Goal: Transaction & Acquisition: Purchase product/service

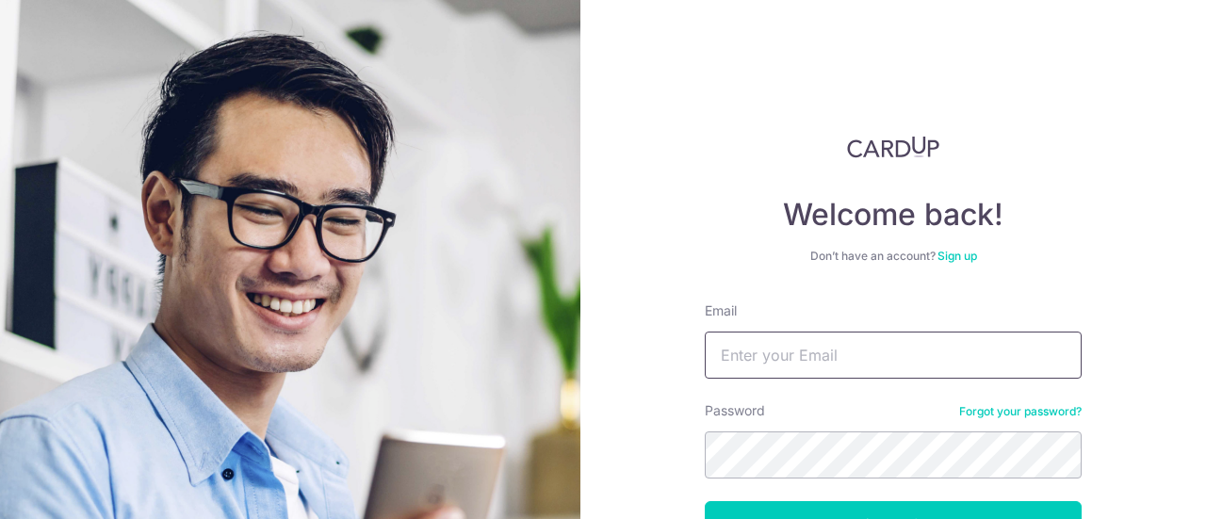
click at [731, 351] on input "Email" at bounding box center [893, 355] width 377 height 47
type input "[EMAIL_ADDRESS][DOMAIN_NAME]"
click at [705, 501] on button "Log in" at bounding box center [893, 524] width 377 height 47
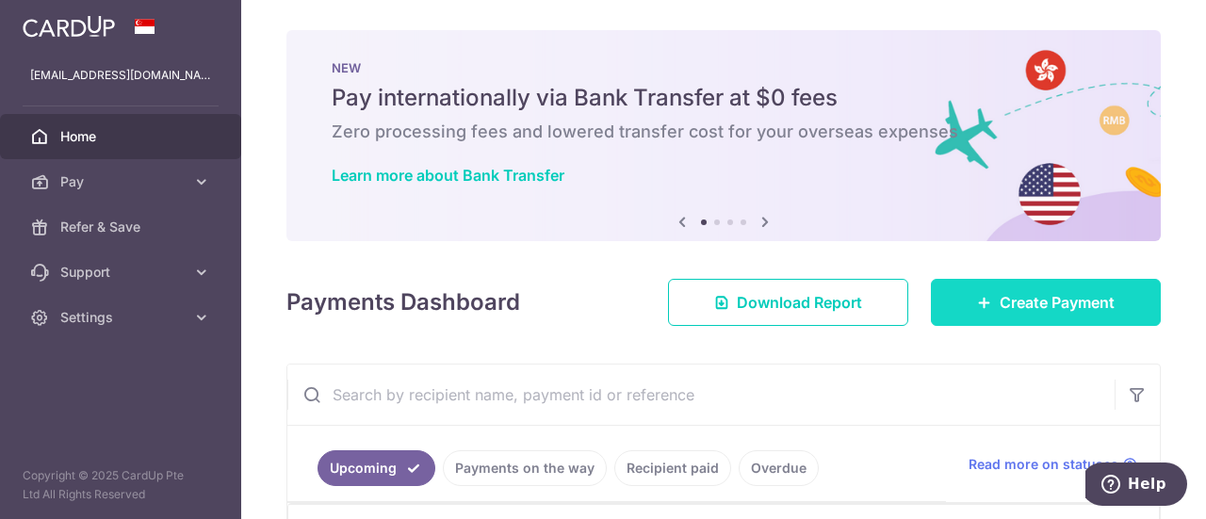
click at [1000, 295] on span "Create Payment" at bounding box center [1057, 302] width 115 height 23
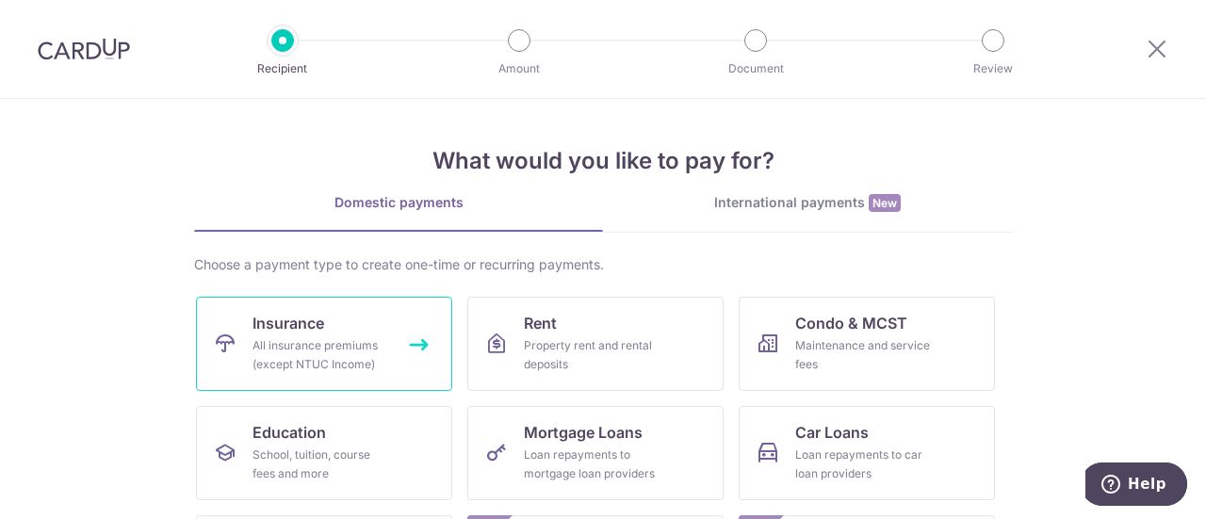
click at [280, 345] on div "All insurance premiums (except NTUC Income)" at bounding box center [321, 355] width 136 height 38
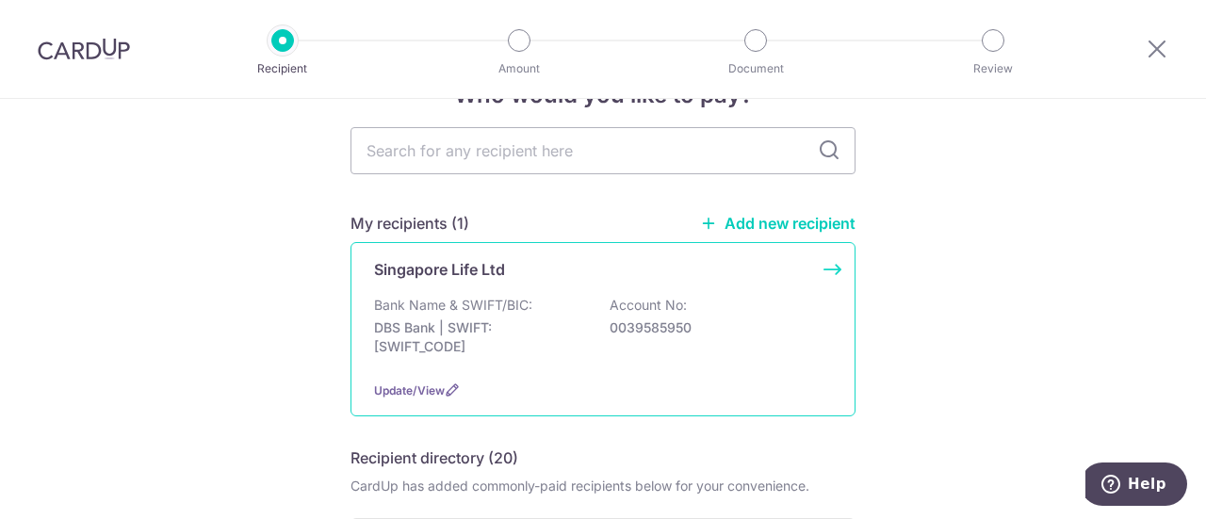
click at [462, 318] on div "Bank Name & SWIFT/BIC: DBS Bank | SWIFT: DBSSSGSGXXX Account No: 0039585950" at bounding box center [603, 331] width 458 height 70
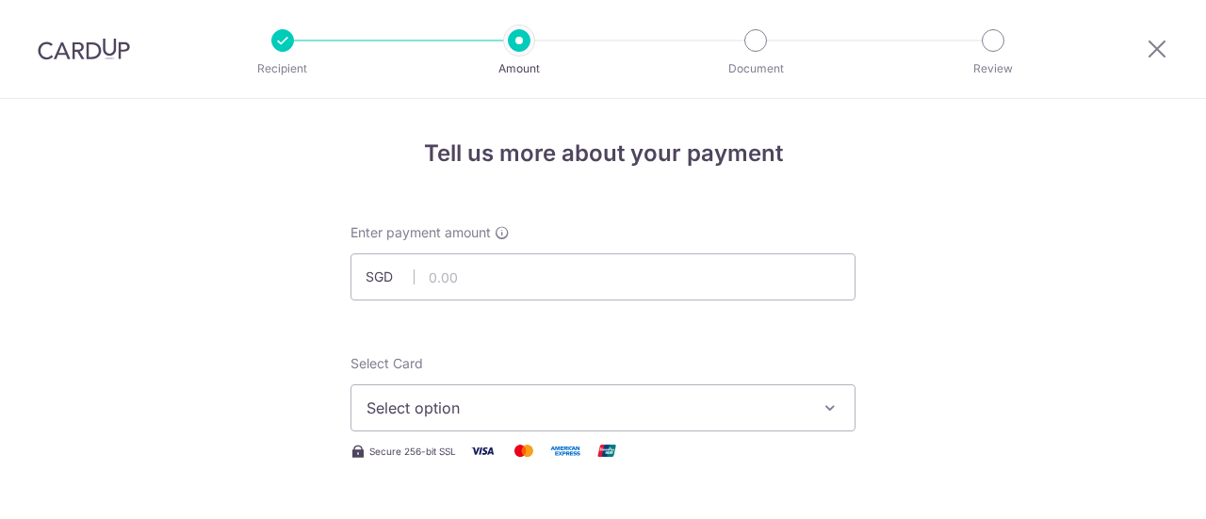
click at [481, 285] on input "text" at bounding box center [602, 276] width 505 height 47
type input "2,441.25"
click at [527, 406] on span "Select option" at bounding box center [586, 408] width 439 height 23
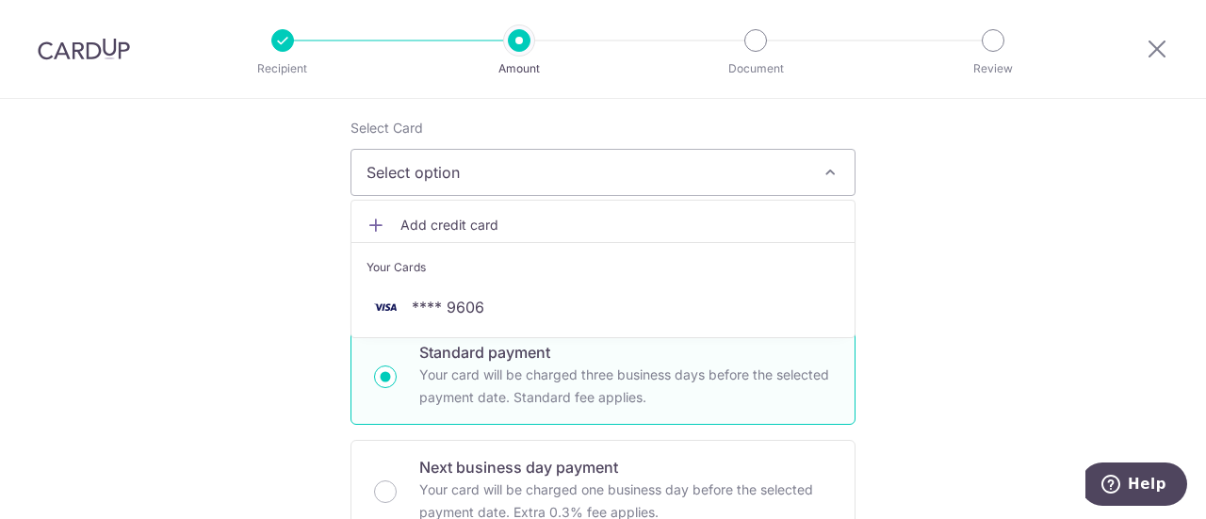
scroll to position [233, 0]
click at [416, 236] on span "Add credit card" at bounding box center [619, 228] width 439 height 19
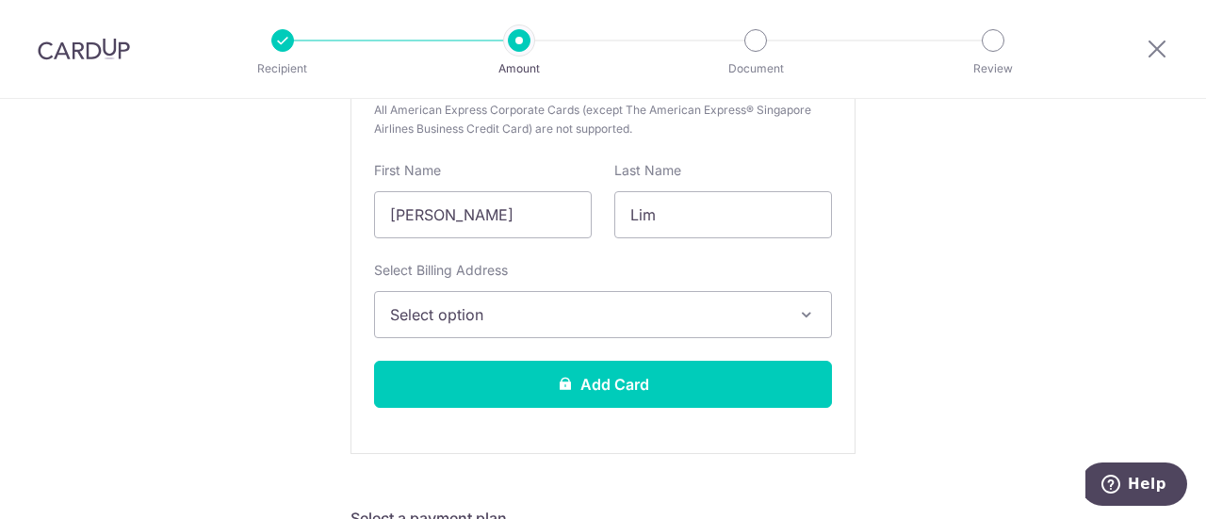
scroll to position [534, 0]
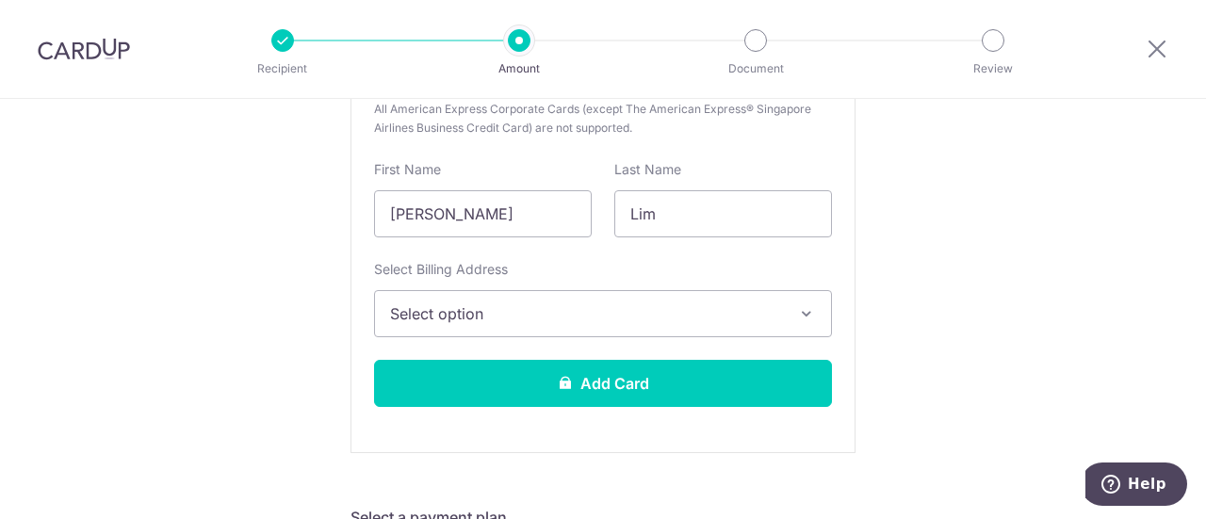
click at [696, 319] on span "Select option" at bounding box center [586, 313] width 392 height 23
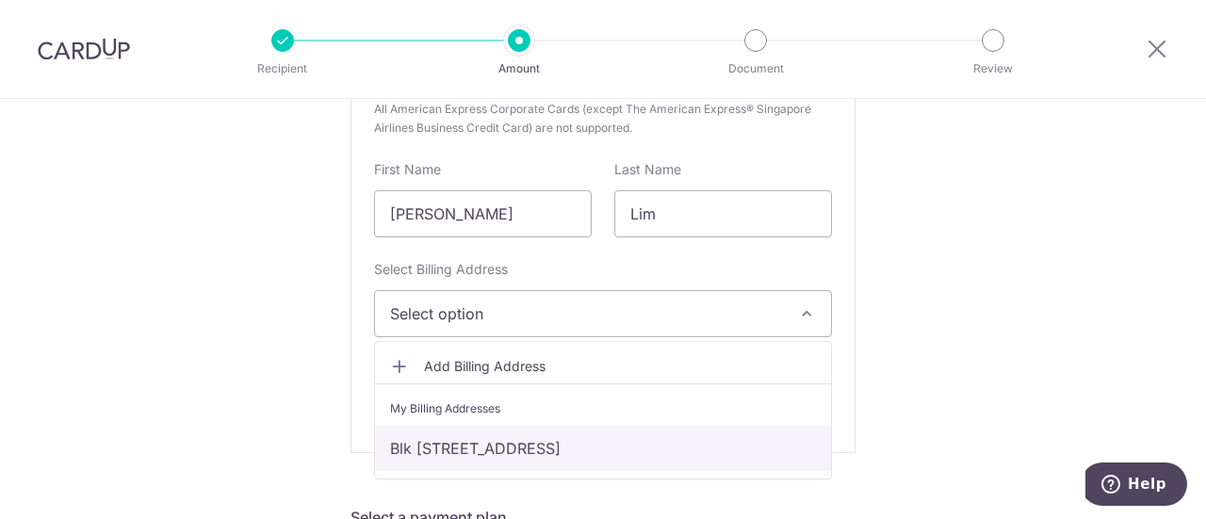
click at [591, 430] on link "Blk [STREET_ADDRESS]" at bounding box center [603, 448] width 456 height 45
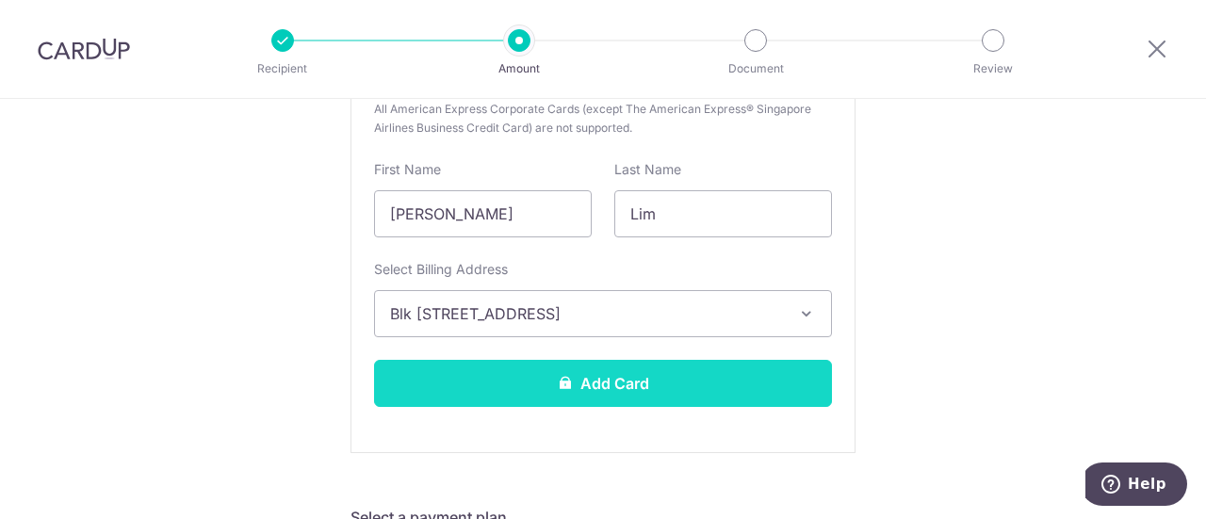
click at [663, 388] on button "Add Card" at bounding box center [603, 383] width 458 height 47
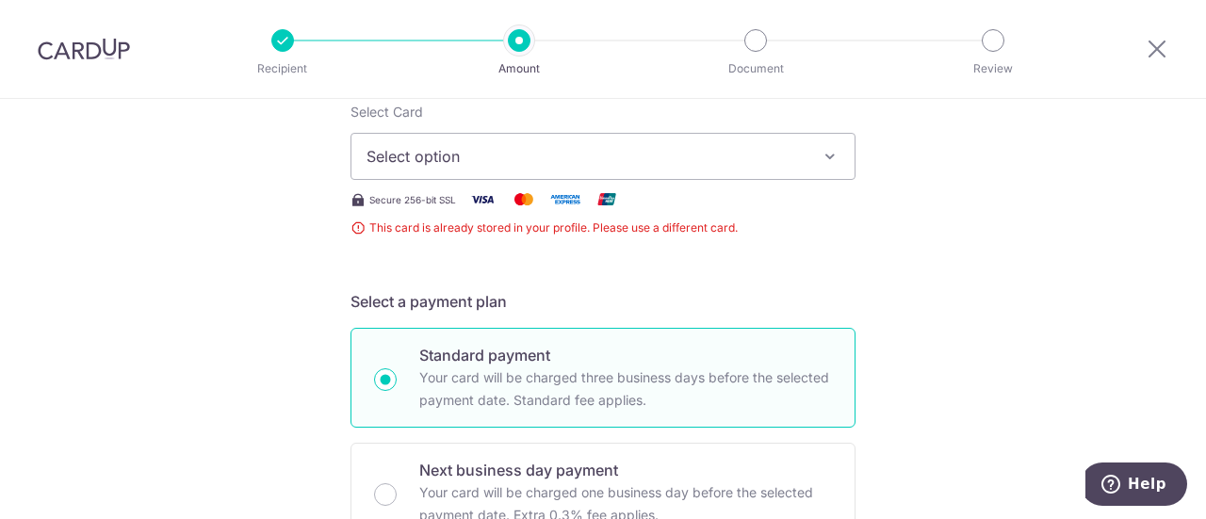
scroll to position [203, 0]
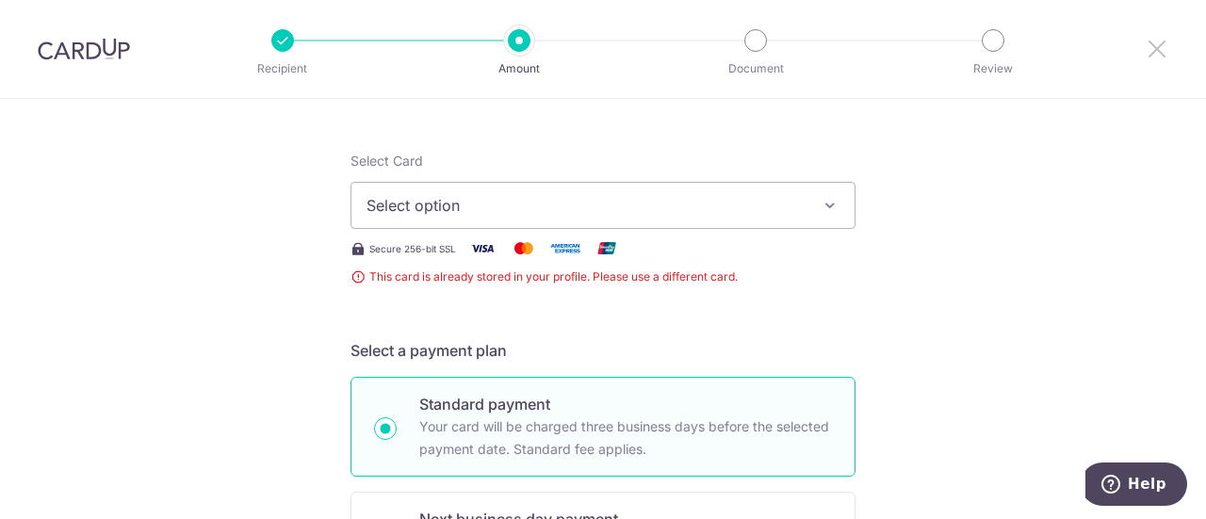
click at [1154, 48] on icon at bounding box center [1157, 49] width 23 height 24
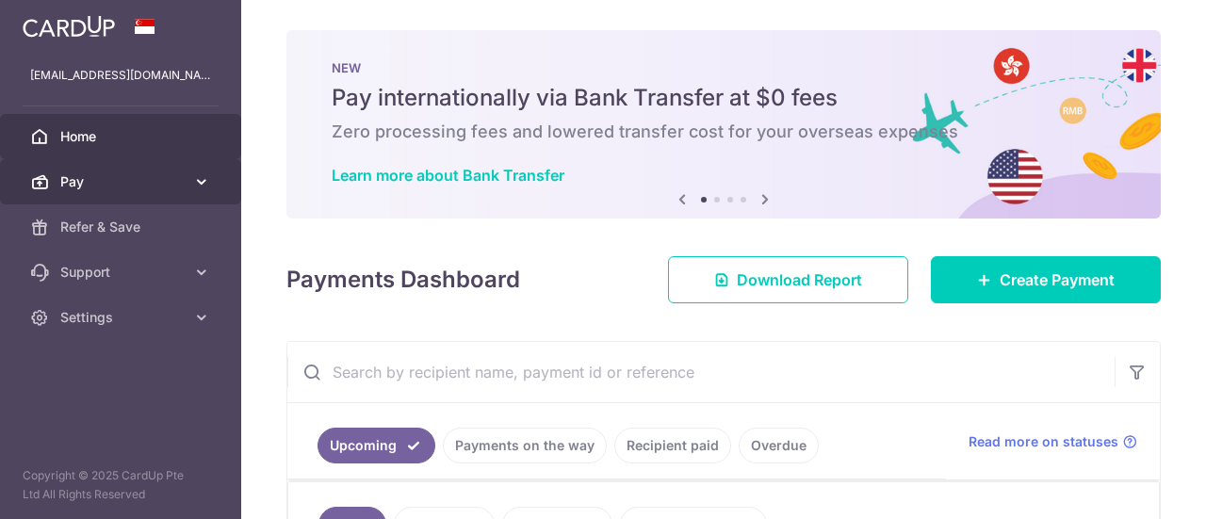
click at [201, 182] on icon at bounding box center [201, 181] width 19 height 19
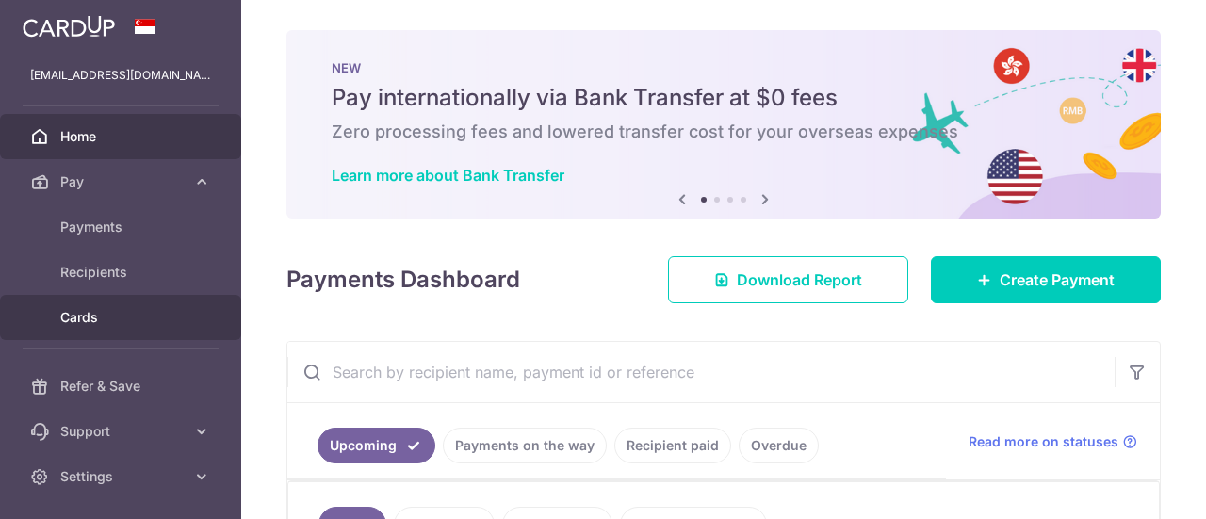
click at [87, 306] on link "Cards" at bounding box center [120, 317] width 241 height 45
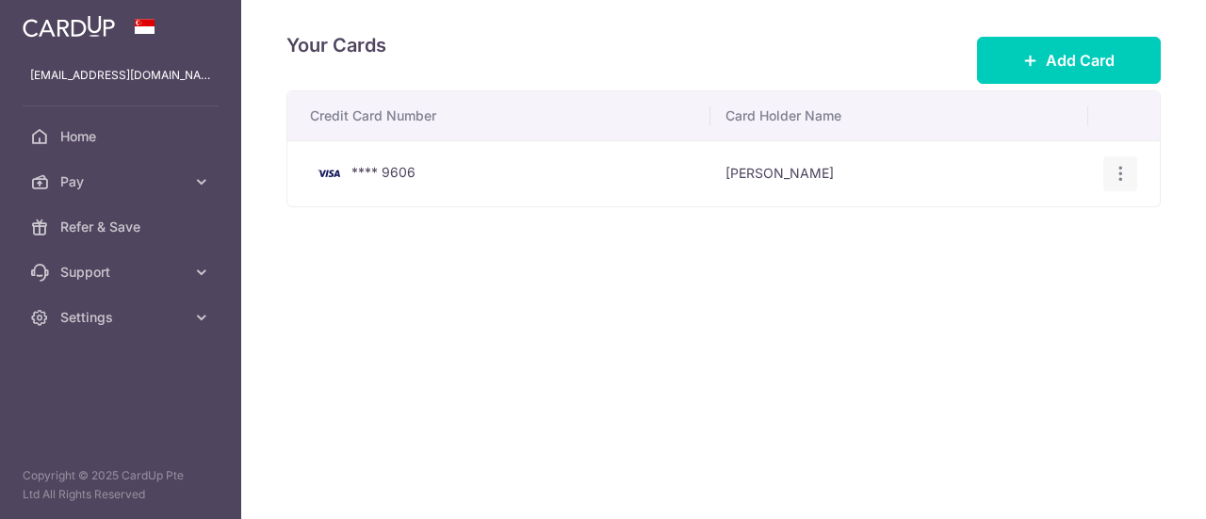
click at [1123, 174] on icon "button" at bounding box center [1121, 174] width 20 height 20
click at [1044, 226] on span "View/Edit" at bounding box center [1057, 226] width 128 height 23
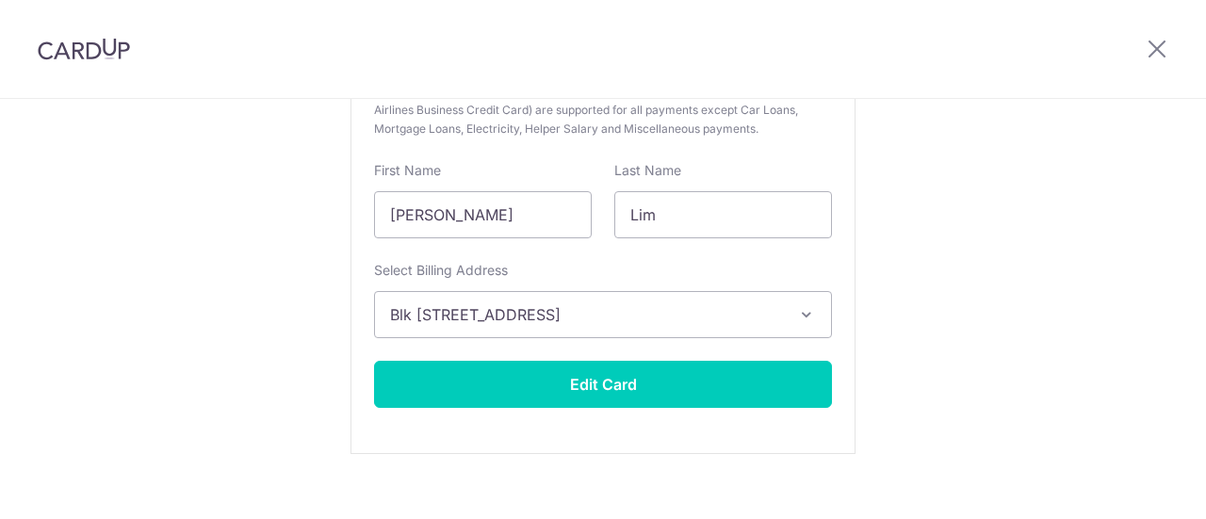
scroll to position [368, 0]
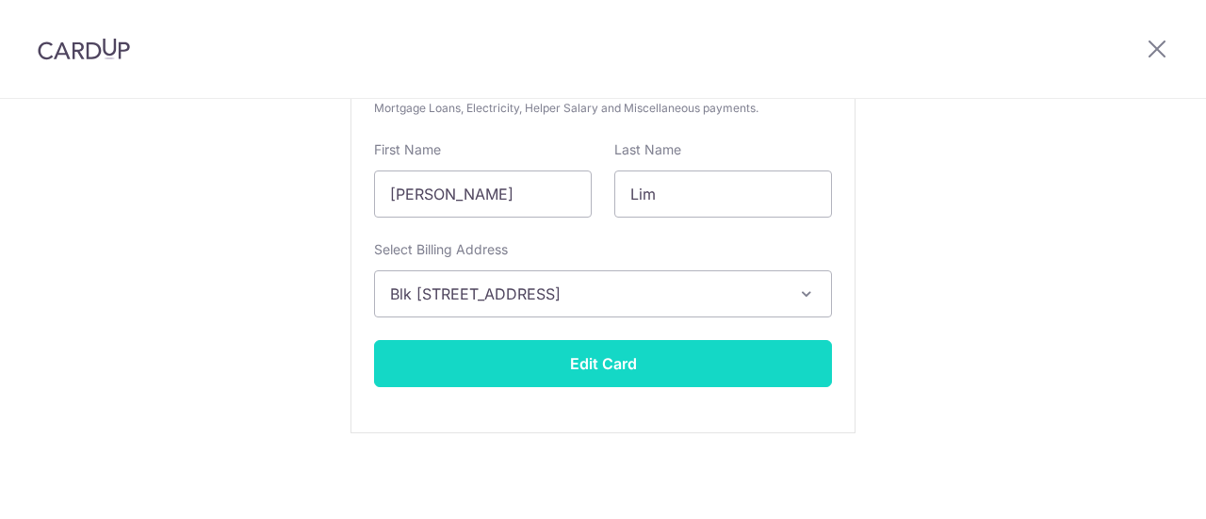
click at [527, 368] on button "Edit Card" at bounding box center [603, 363] width 458 height 47
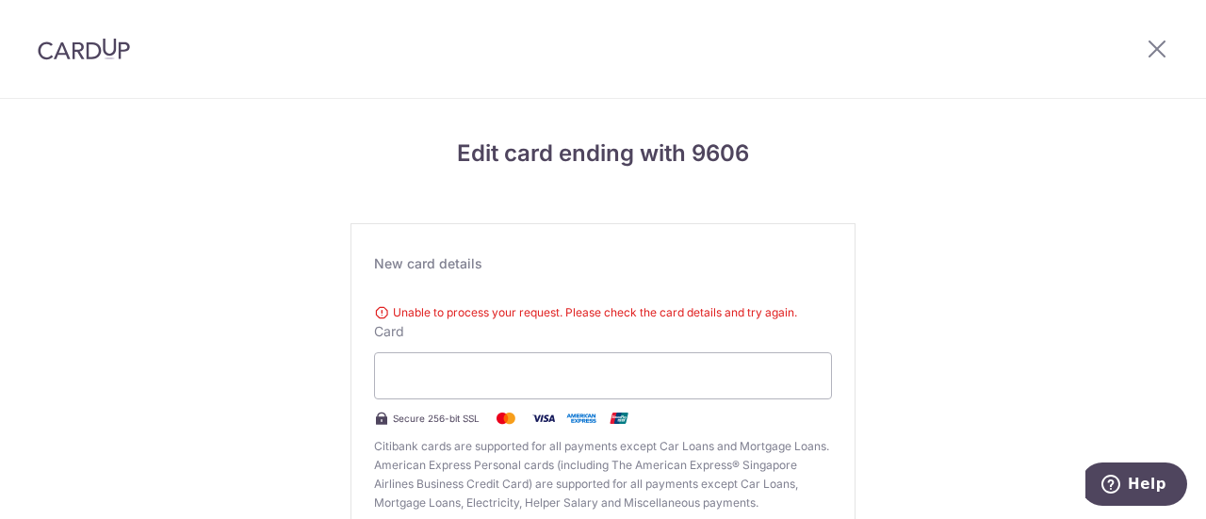
scroll to position [1, 0]
click at [528, 390] on div at bounding box center [603, 374] width 458 height 47
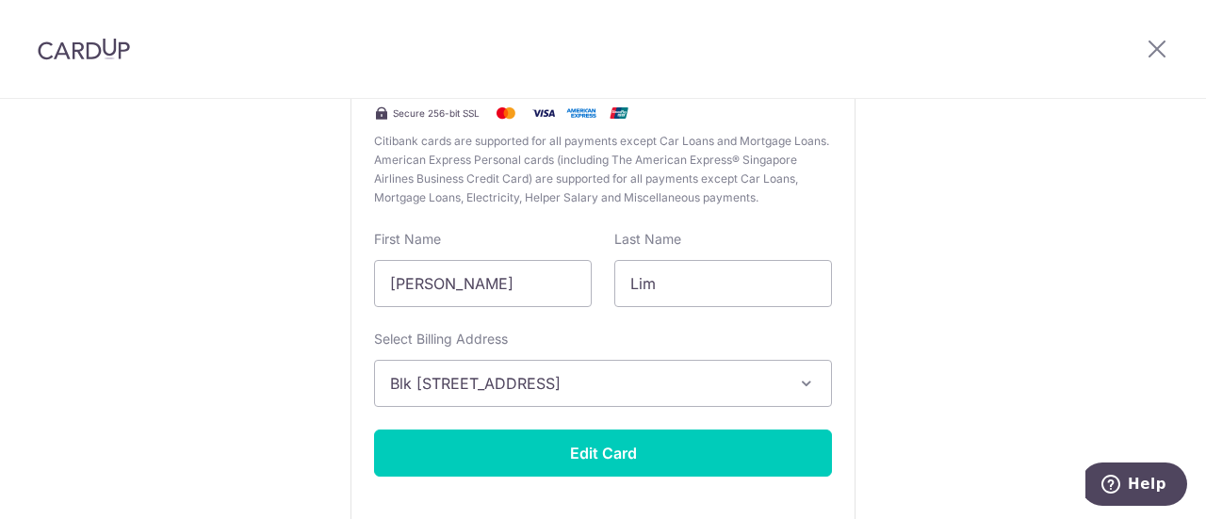
scroll to position [370, 0]
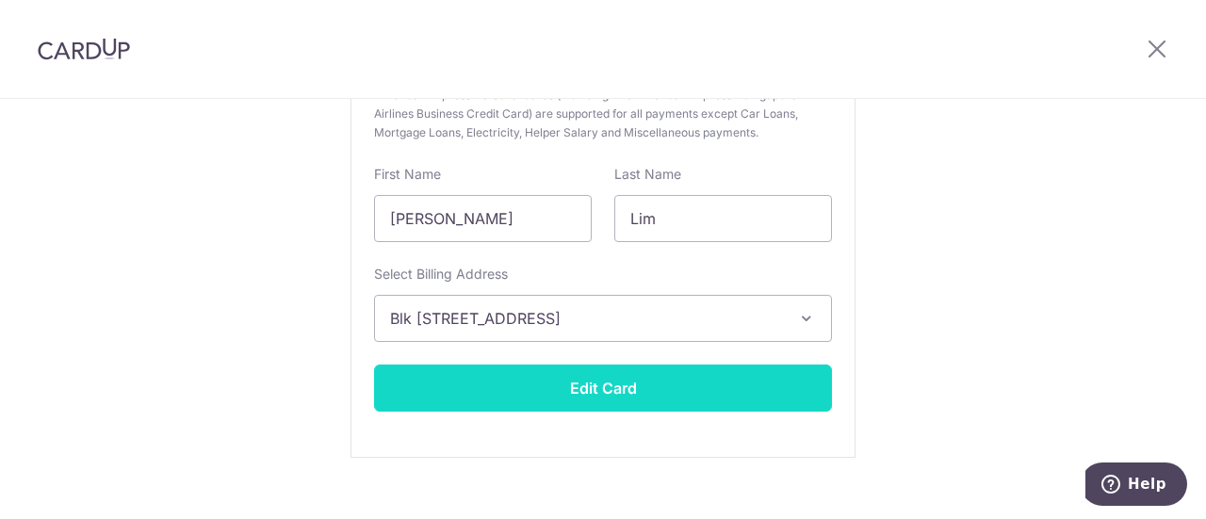
click at [505, 385] on button "Edit Card" at bounding box center [603, 388] width 458 height 47
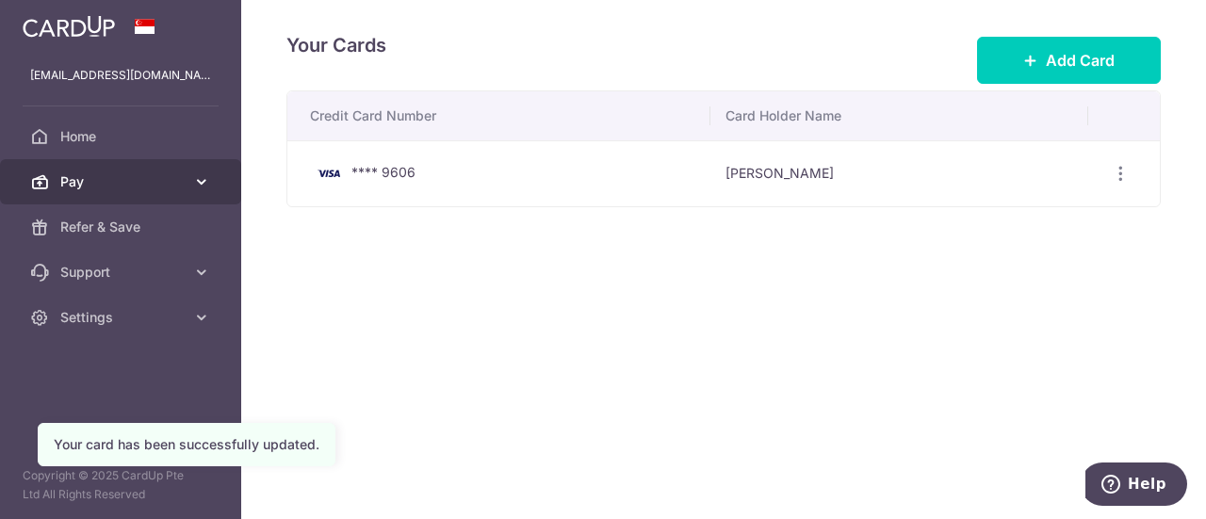
click at [111, 178] on span "Pay" at bounding box center [122, 181] width 124 height 19
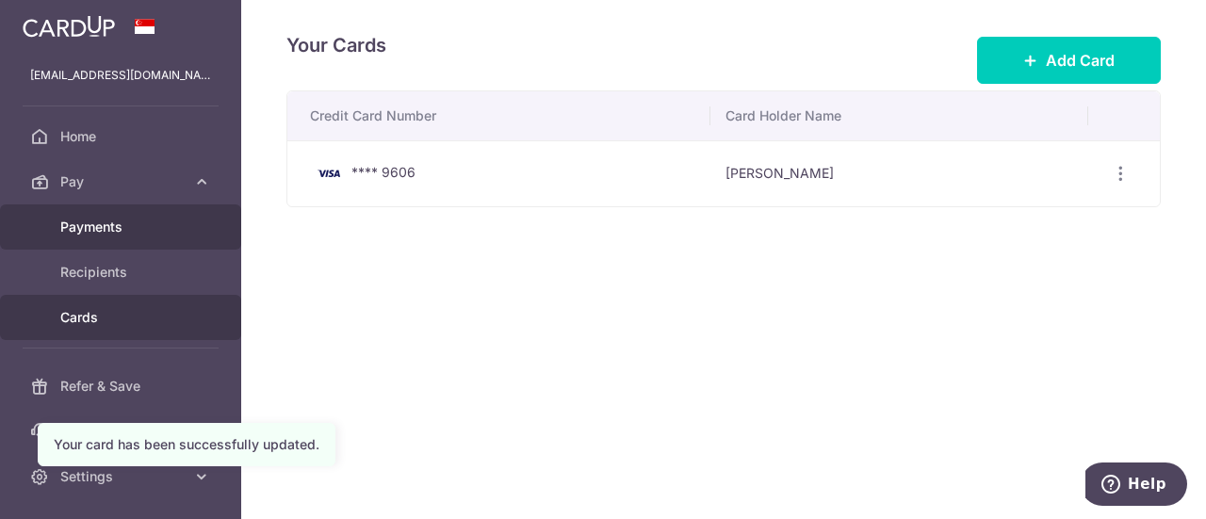
click at [121, 226] on span "Payments" at bounding box center [122, 227] width 124 height 19
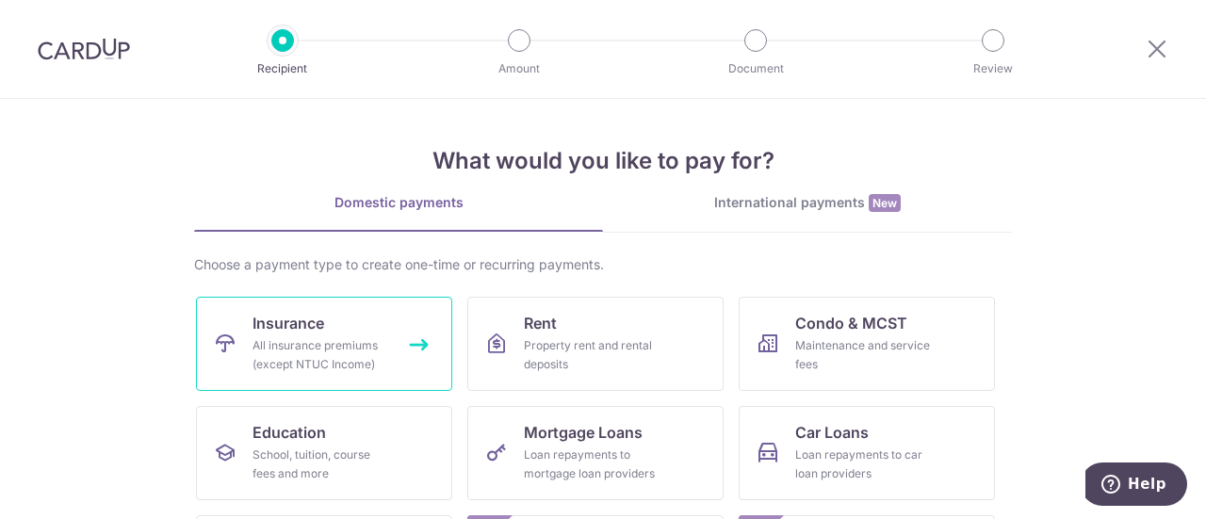
click at [368, 326] on link "Insurance All insurance premiums (except NTUC Income)" at bounding box center [324, 344] width 256 height 94
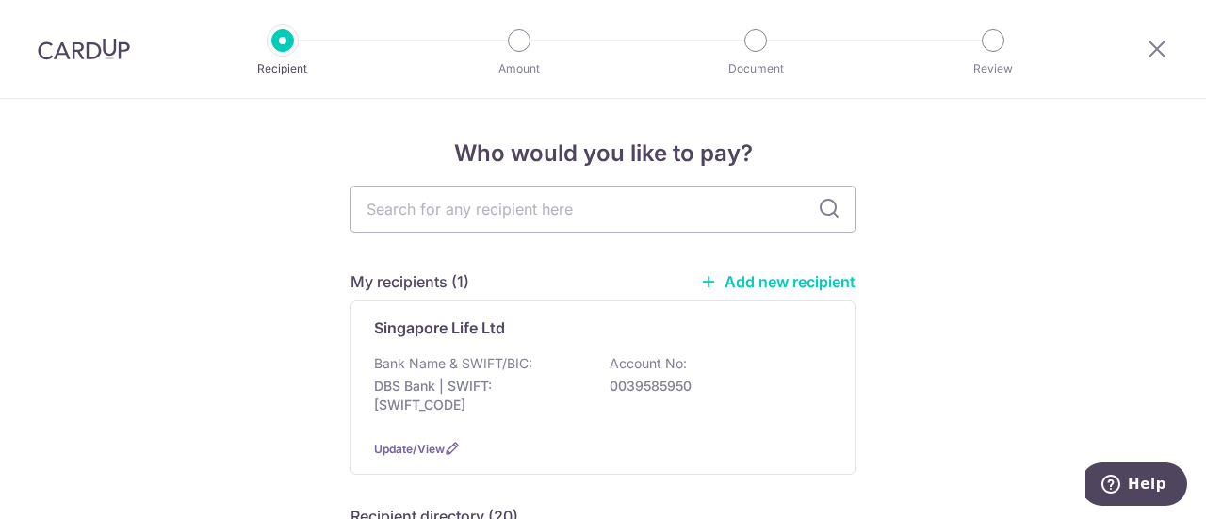
click at [473, 351] on div "Singapore Life Ltd Bank Name & SWIFT/BIC: DBS Bank | SWIFT: DBSSSGSGXXX Account…" at bounding box center [602, 388] width 505 height 174
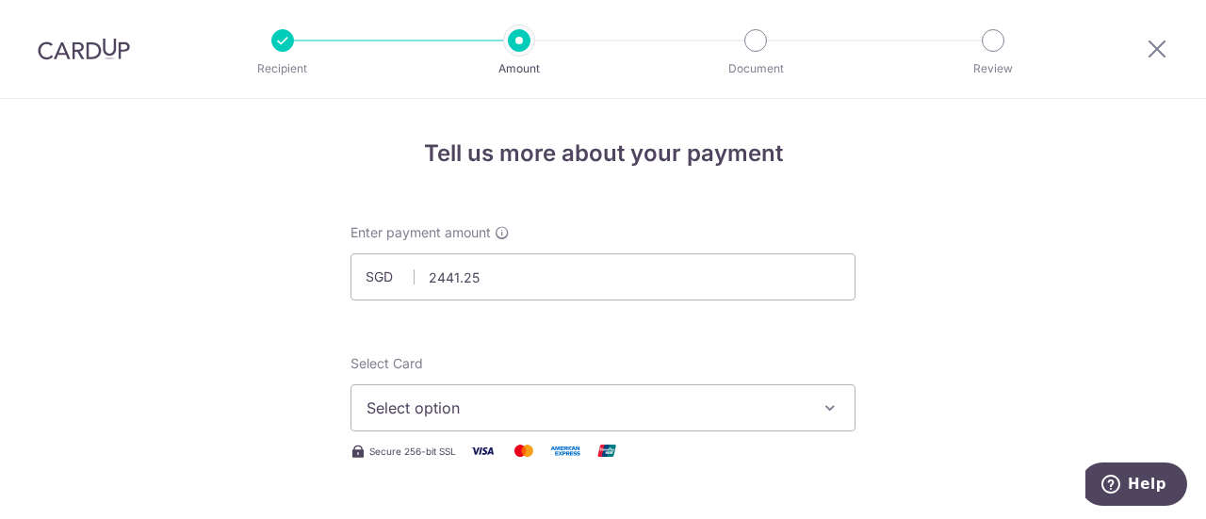
type input "2,441.25"
click at [367, 416] on span "Select option" at bounding box center [586, 408] width 439 height 23
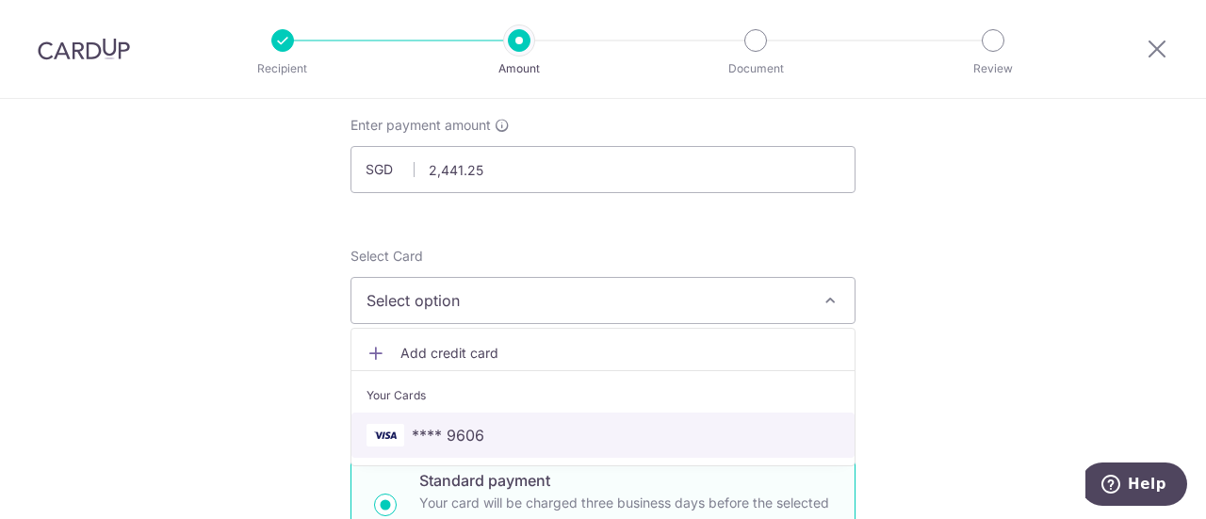
click at [462, 439] on span "**** 9606" at bounding box center [448, 435] width 73 height 23
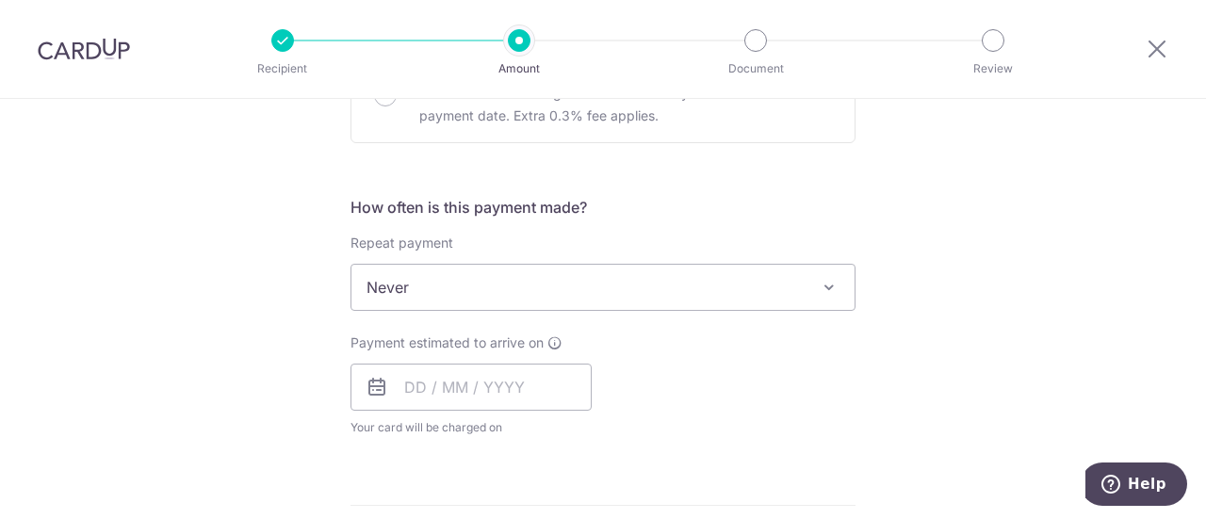
scroll to position [633, 0]
click at [477, 395] on input "text" at bounding box center [470, 386] width 241 height 47
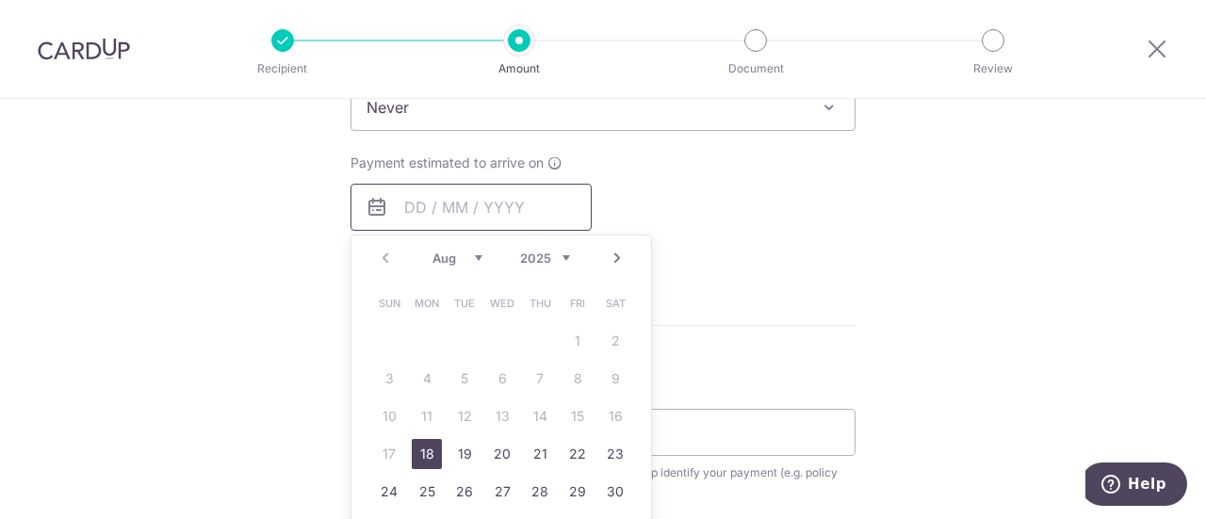
scroll to position [859, 0]
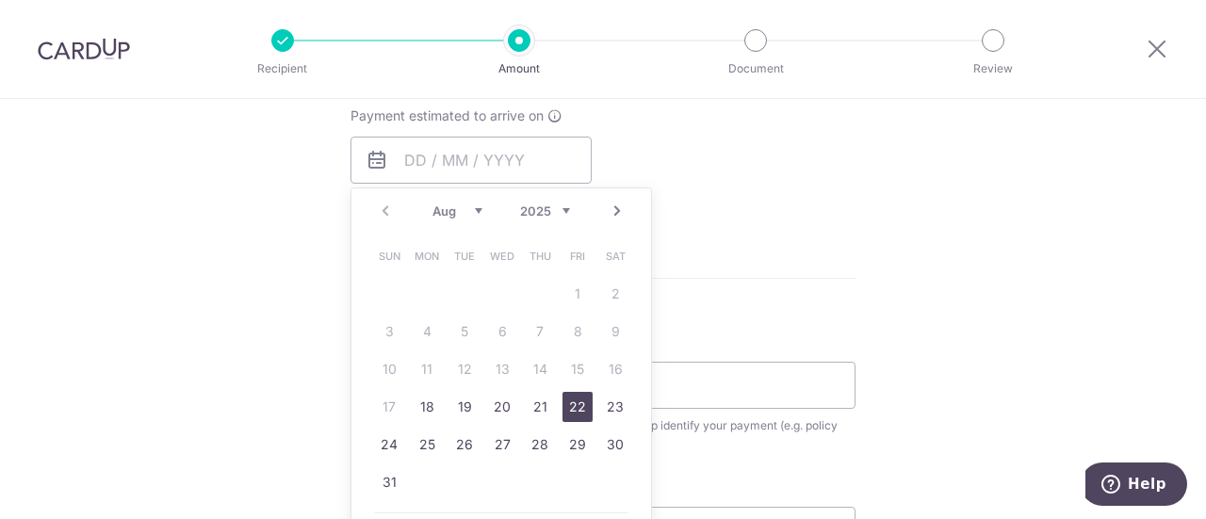
click at [570, 410] on link "22" at bounding box center [577, 407] width 30 height 30
type input "22/08/2025"
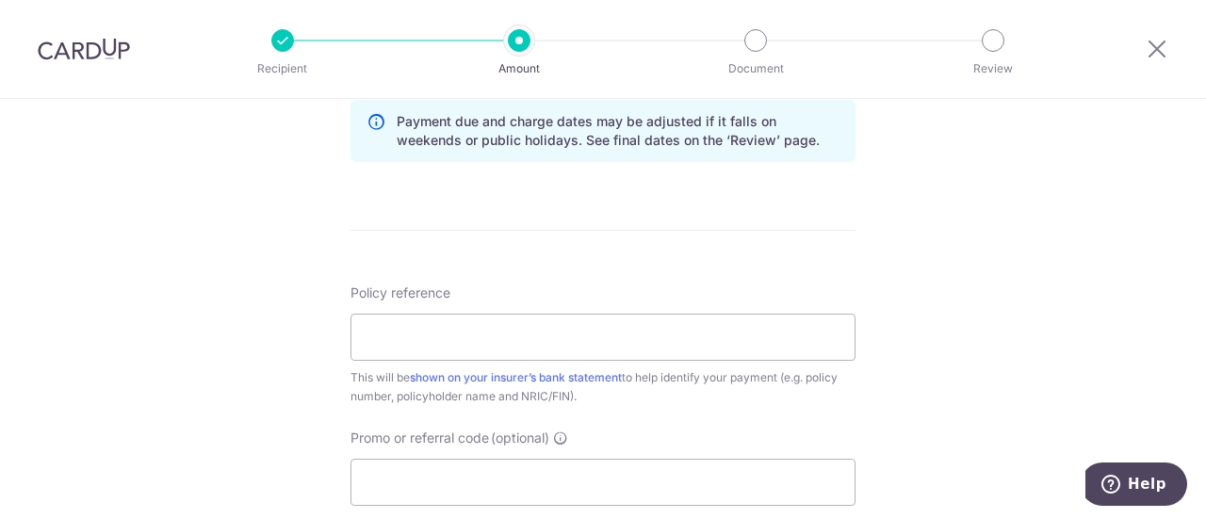
scroll to position [1016, 0]
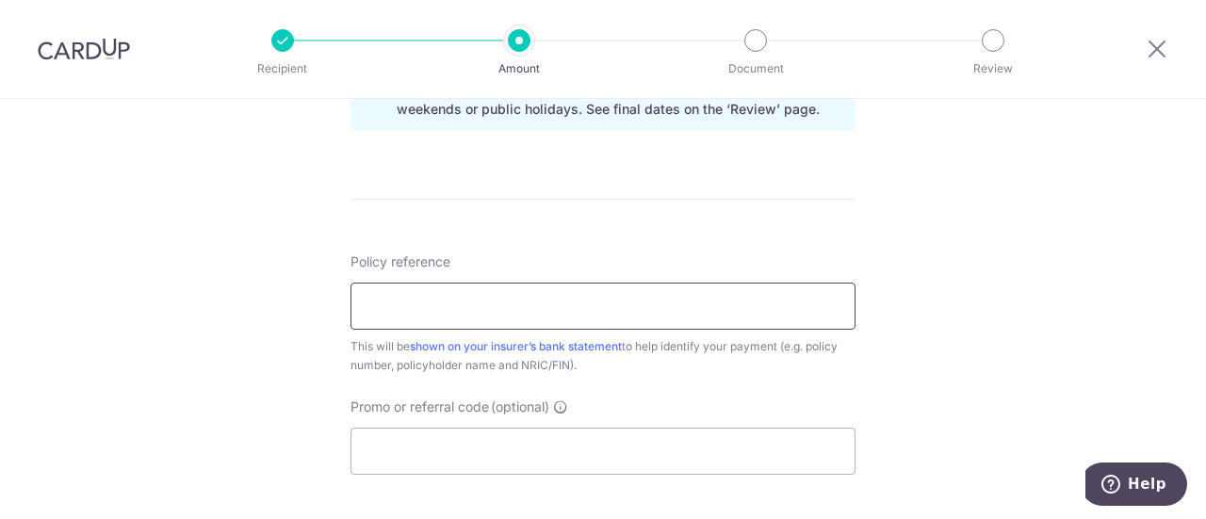
click at [611, 311] on input "Policy reference" at bounding box center [602, 306] width 505 height 47
paste input "81252807"
type input "81252807"
click at [827, 438] on input "Promo or referral code (optional)" at bounding box center [602, 451] width 505 height 47
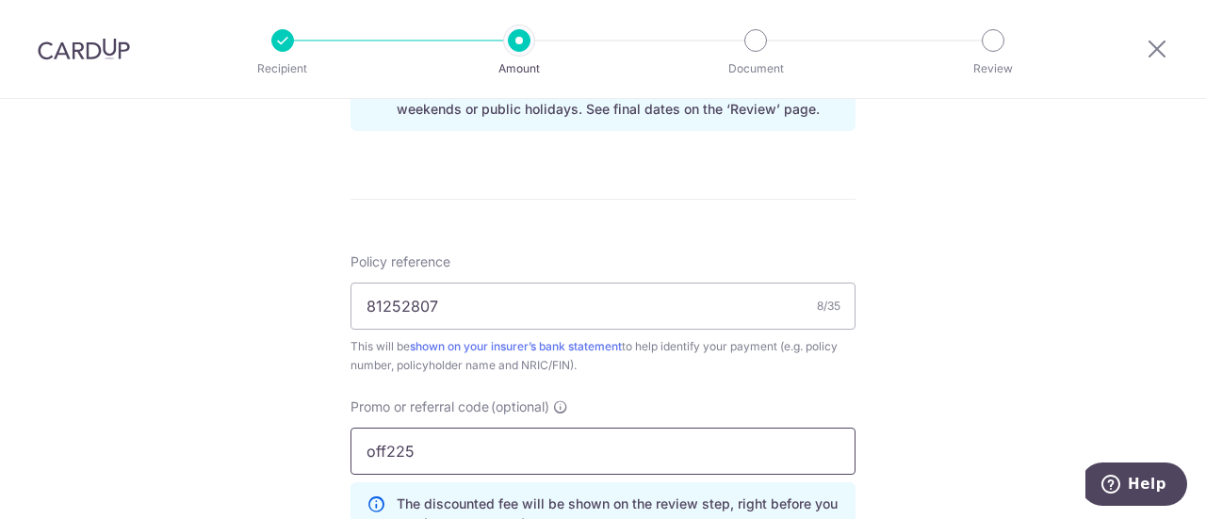
type input "off225"
click at [298, 406] on div "Tell us more about your payment Enter payment amount SGD 2,441.25 2441.25 Selec…" at bounding box center [603, 16] width 1206 height 1866
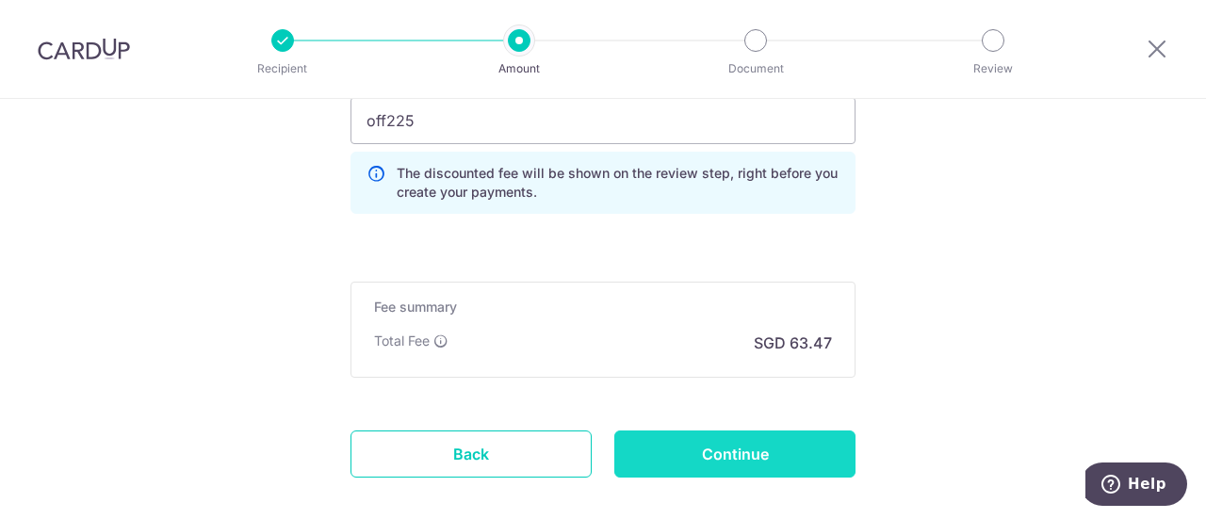
click at [663, 444] on input "Continue" at bounding box center [734, 454] width 241 height 47
type input "Create Schedule"
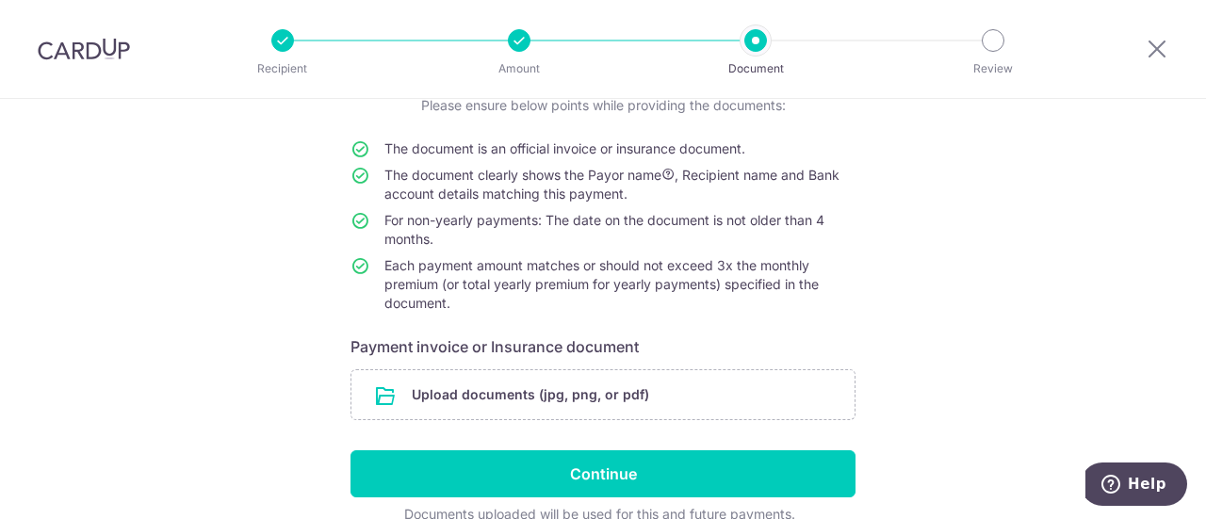
scroll to position [127, 0]
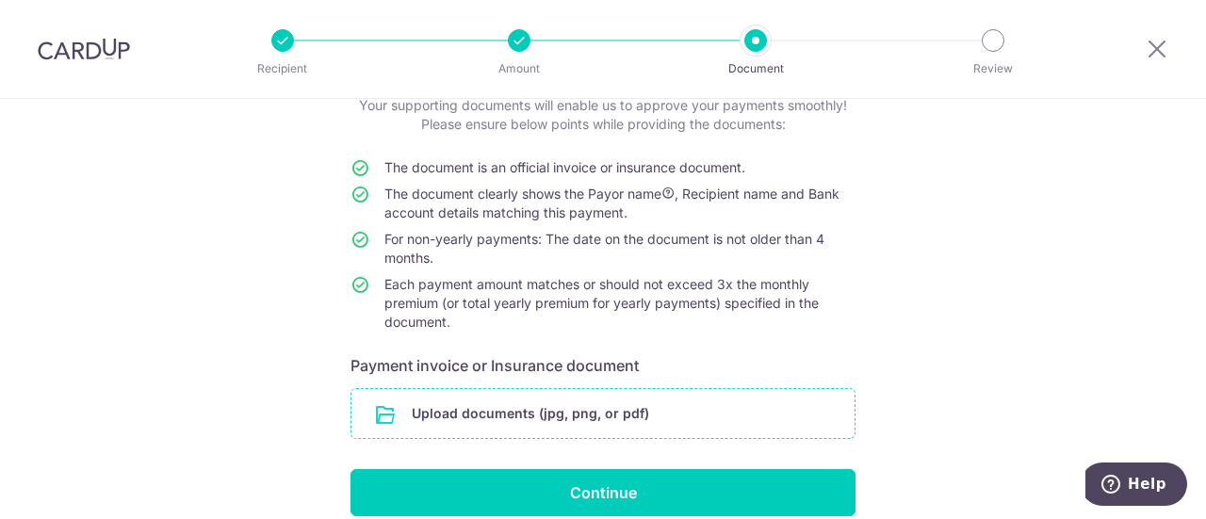
click at [573, 408] on input "file" at bounding box center [602, 413] width 503 height 49
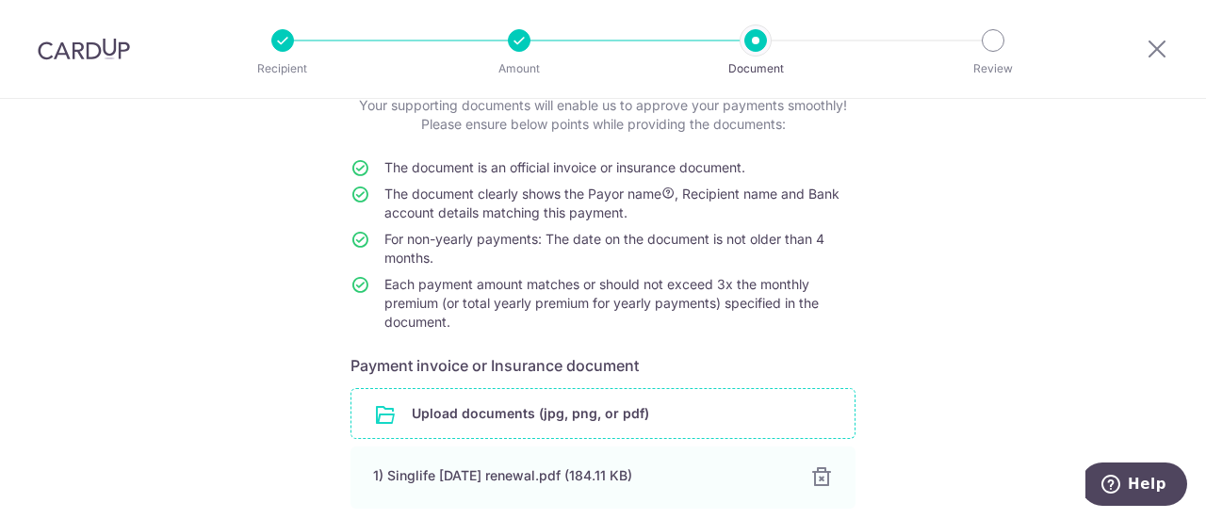
scroll to position [315, 0]
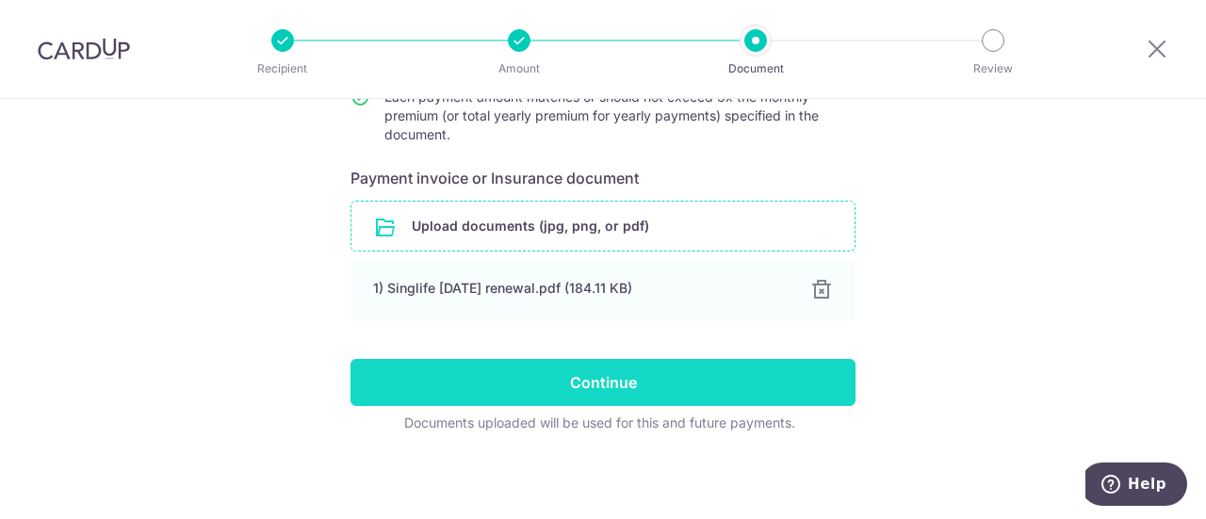
click at [447, 370] on input "Continue" at bounding box center [602, 382] width 505 height 47
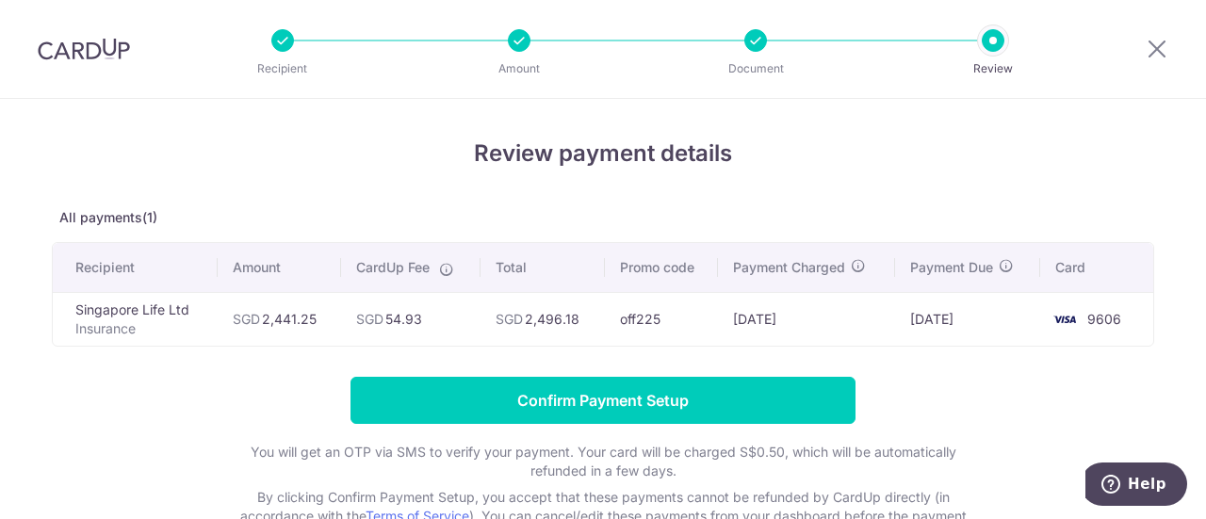
scroll to position [8, 0]
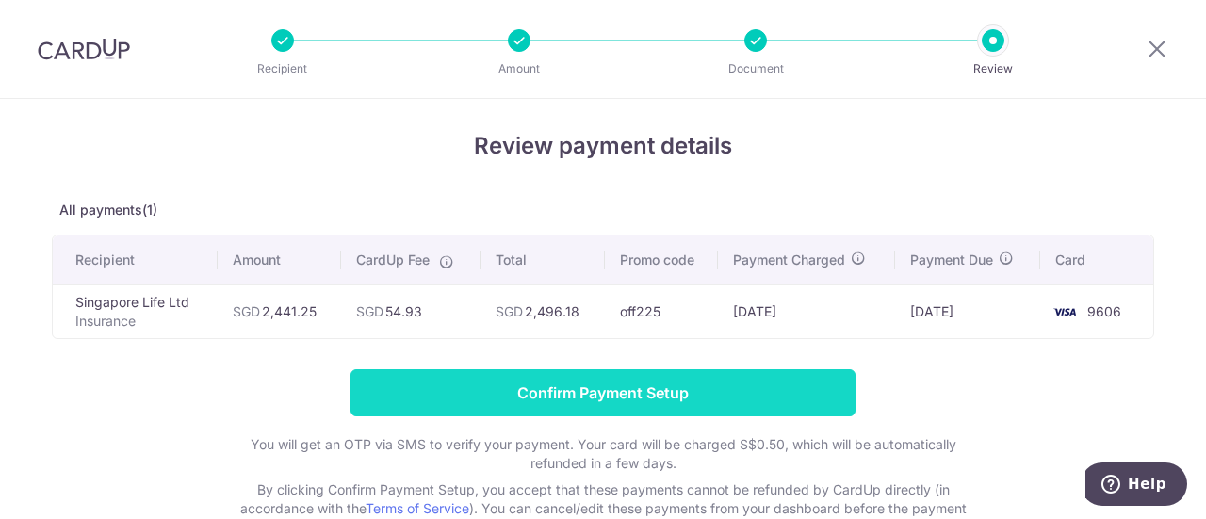
click at [486, 393] on input "Confirm Payment Setup" at bounding box center [602, 392] width 505 height 47
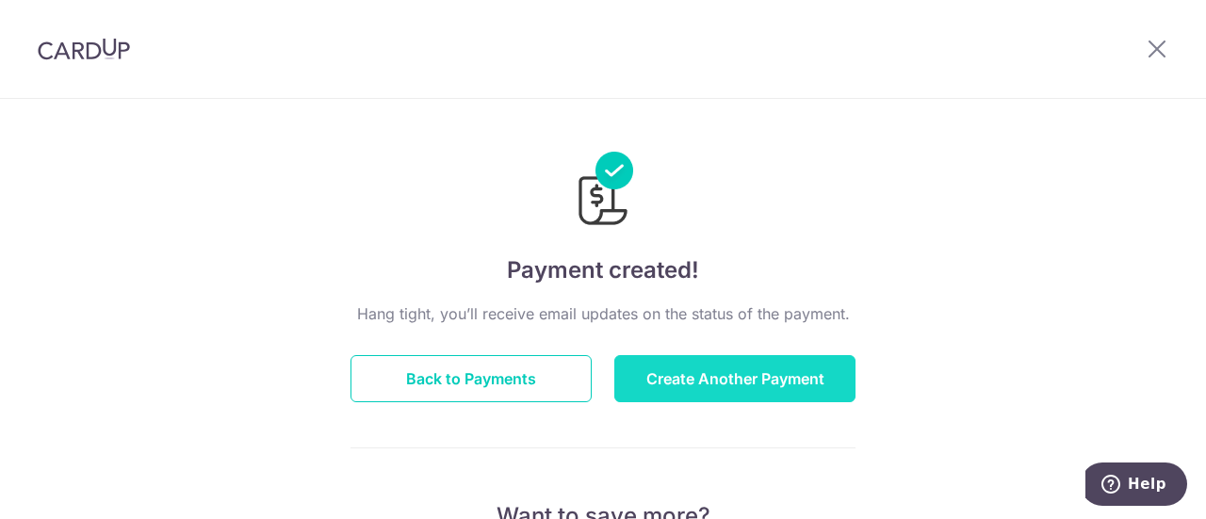
click at [691, 372] on button "Create Another Payment" at bounding box center [734, 378] width 241 height 47
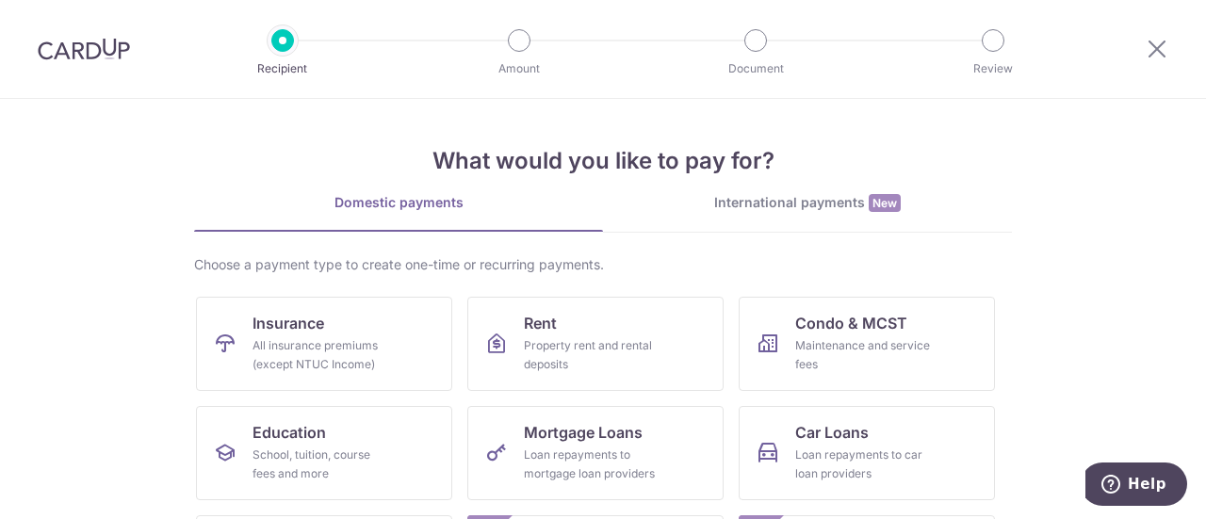
click at [396, 334] on link "Insurance All insurance premiums (except NTUC Income)" at bounding box center [324, 344] width 256 height 94
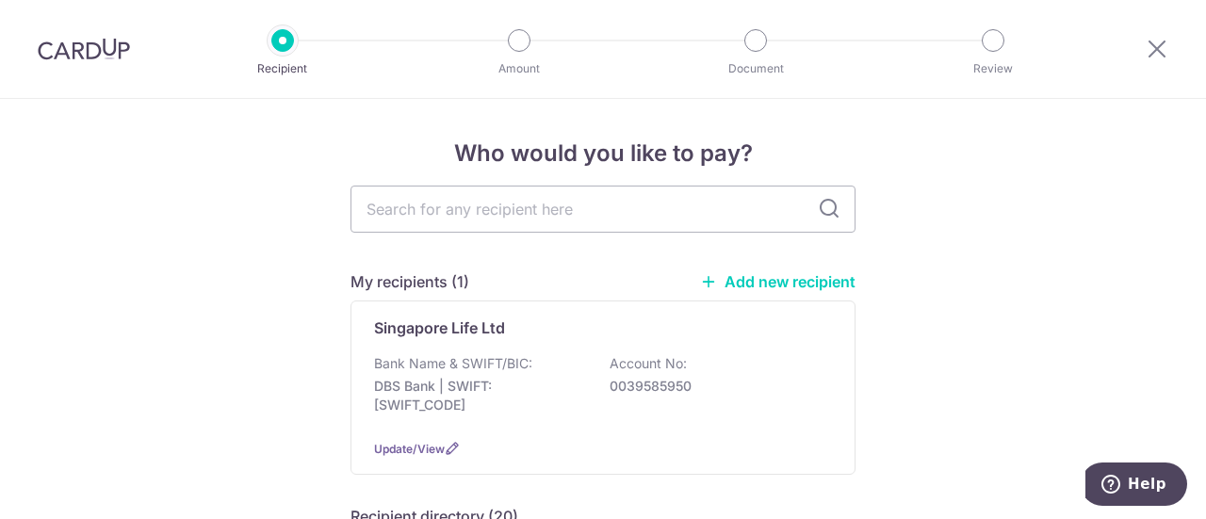
click at [715, 283] on link "Add new recipient" at bounding box center [777, 281] width 155 height 19
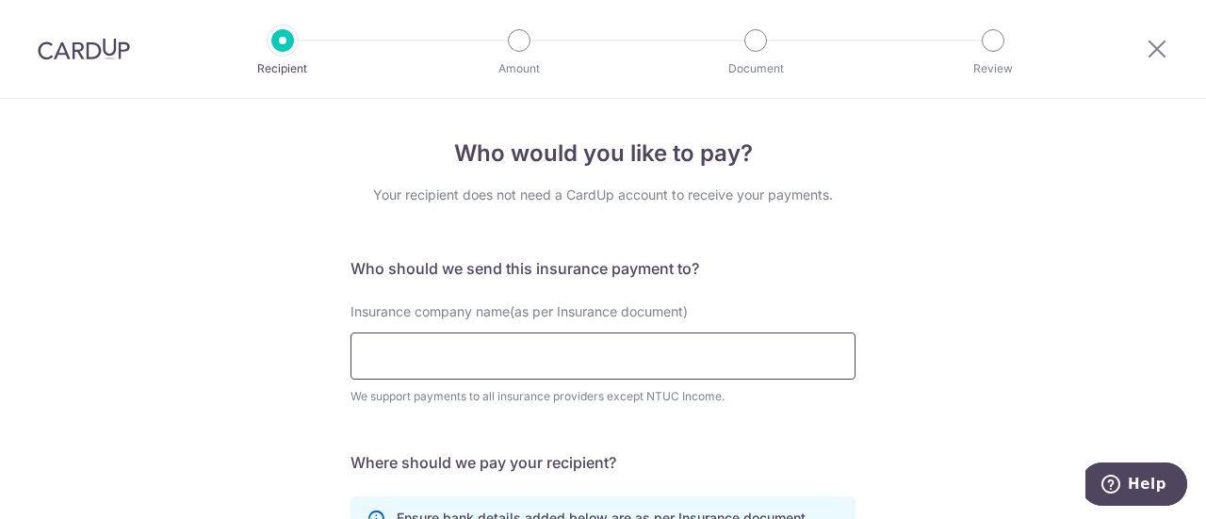
click at [550, 346] on input "Insurance company name(as per Insurance document)" at bounding box center [602, 356] width 505 height 47
click at [1164, 43] on icon at bounding box center [1157, 49] width 23 height 24
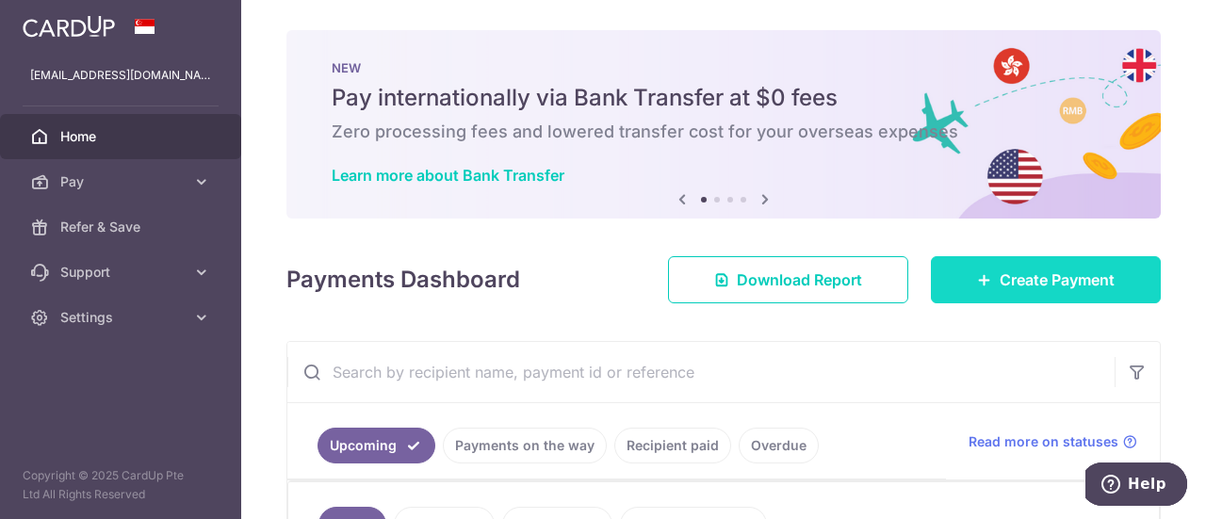
click at [1008, 280] on span "Create Payment" at bounding box center [1057, 280] width 115 height 23
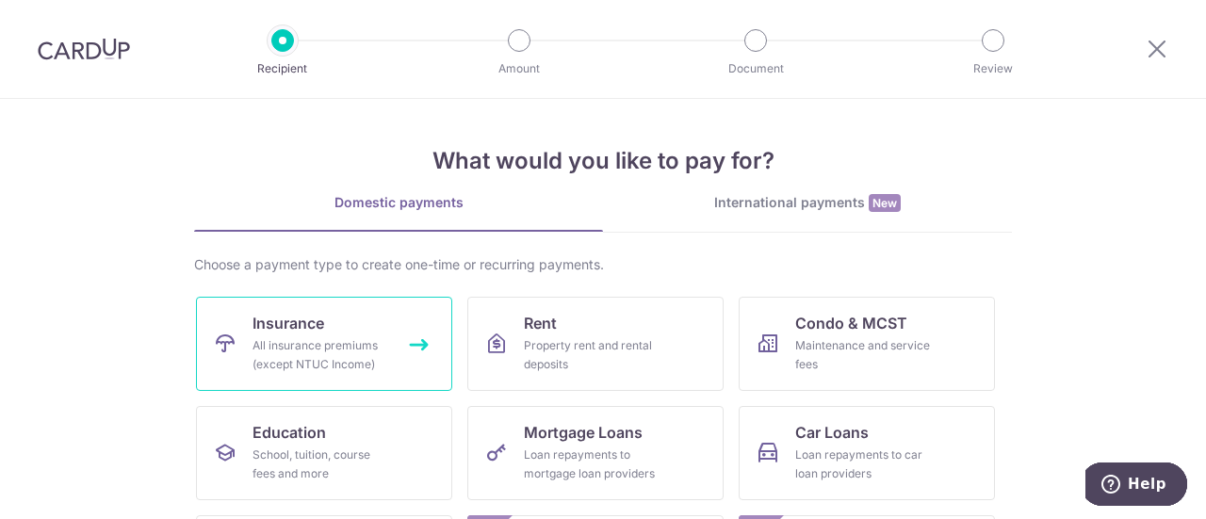
click at [361, 333] on link "Insurance All insurance premiums (except NTUC Income)" at bounding box center [324, 344] width 256 height 94
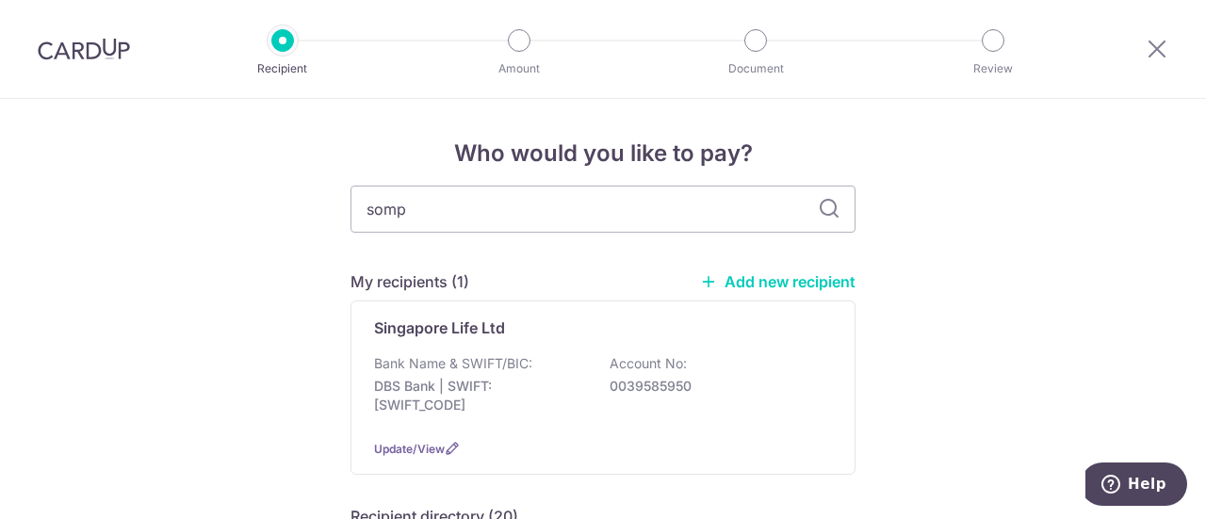
type input "sompo"
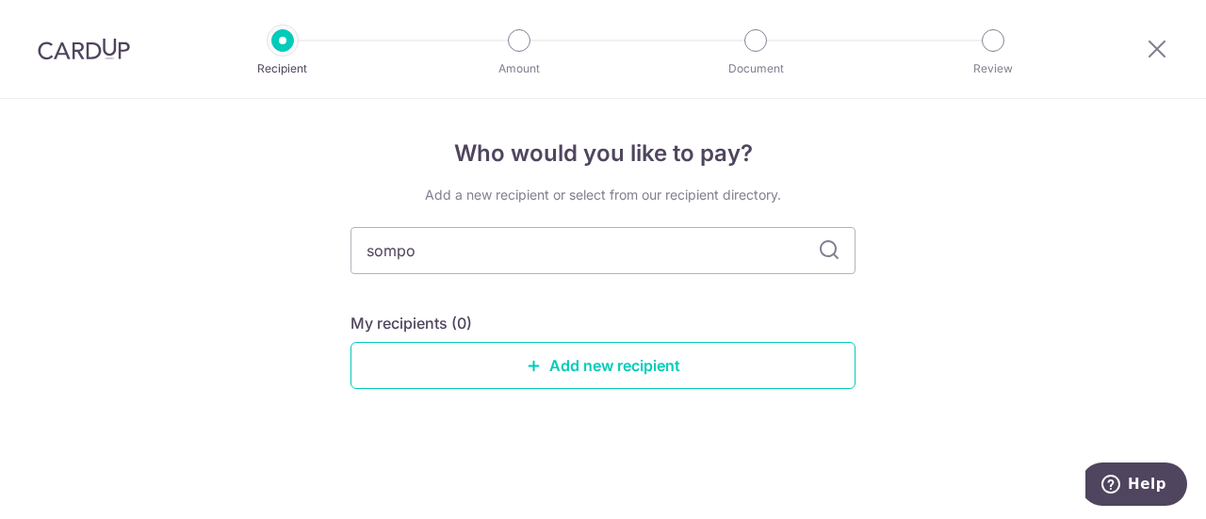
click at [826, 253] on icon at bounding box center [829, 250] width 23 height 23
